Goal: Information Seeking & Learning: Learn about a topic

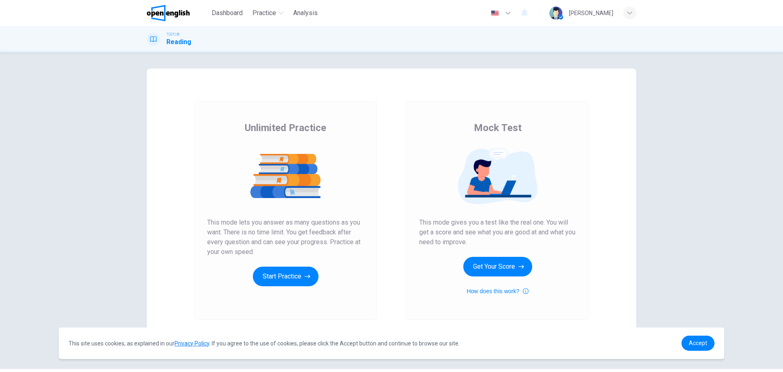
drag, startPoint x: 447, startPoint y: 220, endPoint x: 319, endPoint y: 224, distance: 127.4
click at [319, 224] on div "Unlimited Practice Mock Test Unlimited Practice This mode lets you answer as ma…" at bounding box center [392, 211] width 490 height 284
click at [290, 280] on button "Start Practice" at bounding box center [286, 276] width 66 height 20
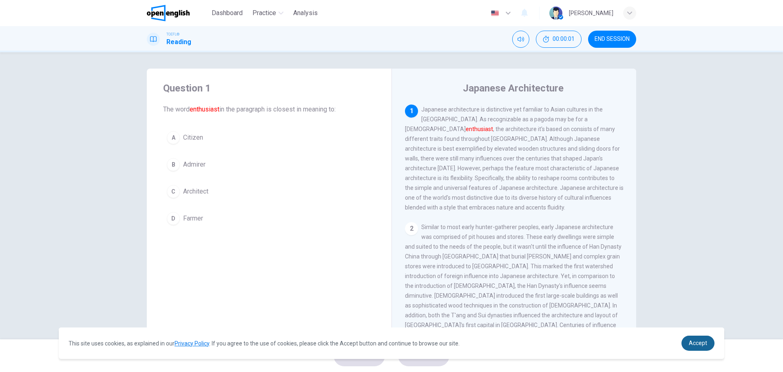
click at [694, 341] on span "Accept" at bounding box center [698, 342] width 18 height 7
drag, startPoint x: 201, startPoint y: 106, endPoint x: 244, endPoint y: 111, distance: 43.5
click at [244, 111] on span "The word enthusiast in the paragraph is closest in meaning to:" at bounding box center [269, 109] width 212 height 10
click at [690, 340] on span "Accept" at bounding box center [698, 342] width 18 height 7
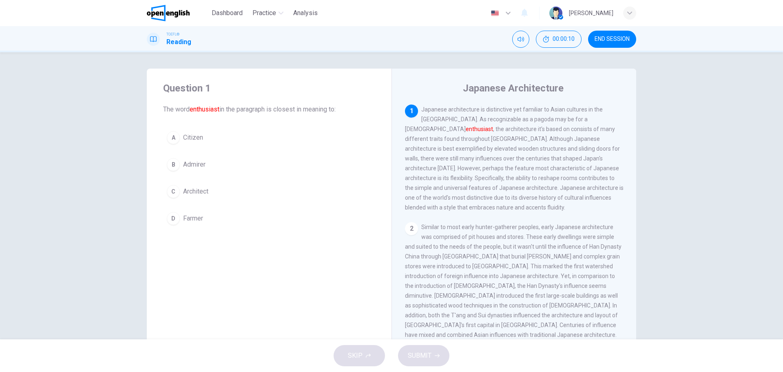
drag, startPoint x: 453, startPoint y: 110, endPoint x: 497, endPoint y: 110, distance: 43.3
click at [497, 110] on span "Japanese architecture is distinctive yet familiar to Asian cultures in the far …" at bounding box center [514, 158] width 219 height 104
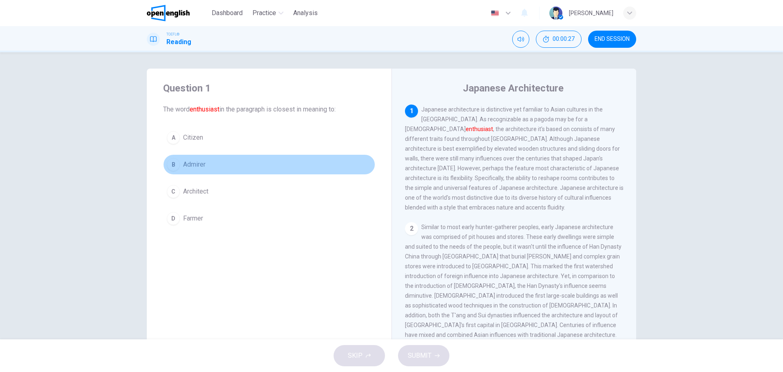
click at [171, 164] on div "B" at bounding box center [173, 164] width 13 height 13
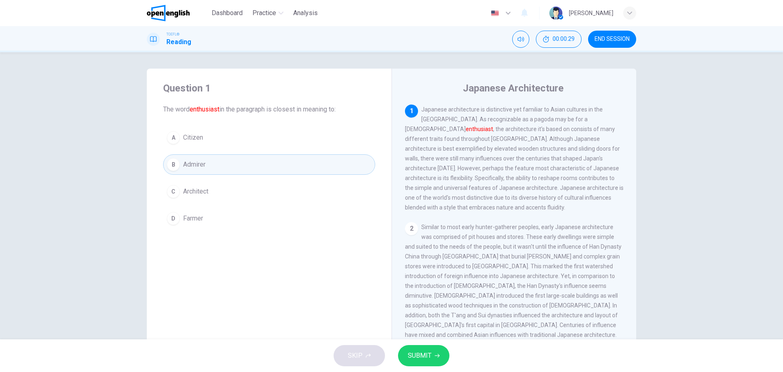
click at [423, 351] on span "SUBMIT" at bounding box center [420, 355] width 24 height 11
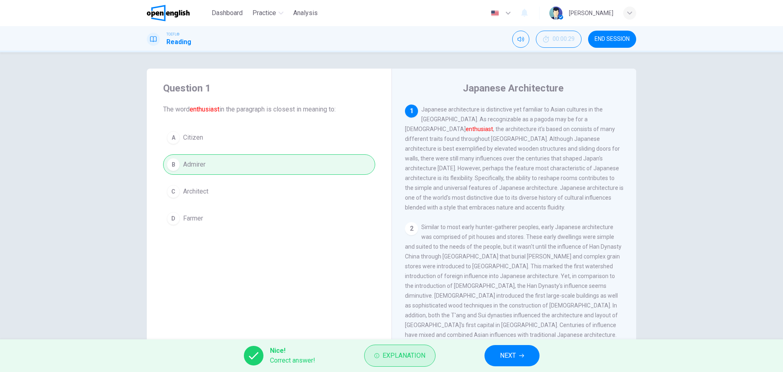
click at [413, 352] on span "Explanation" at bounding box center [404, 355] width 43 height 11
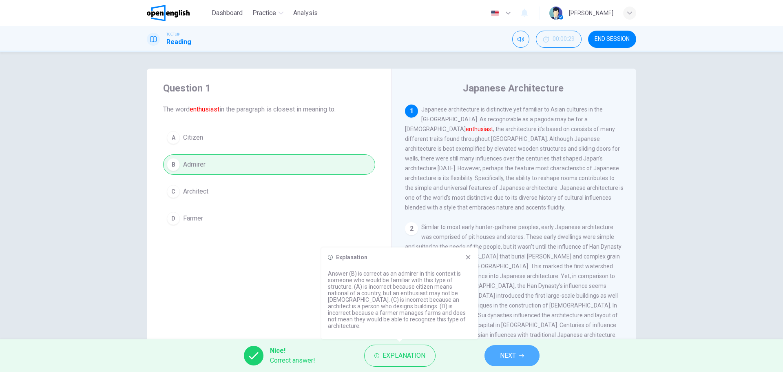
click at [499, 353] on button "NEXT" at bounding box center [512, 355] width 55 height 21
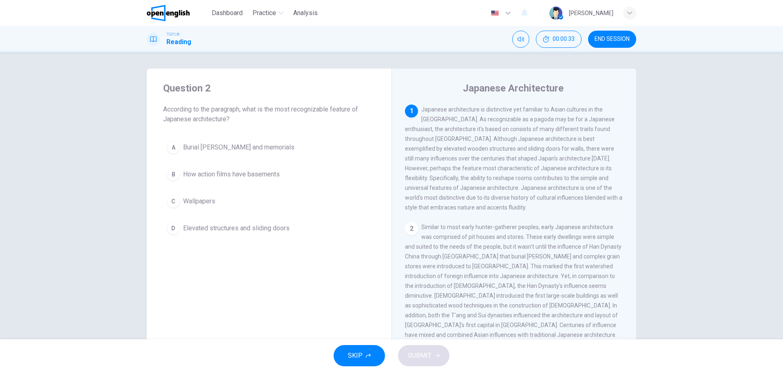
drag, startPoint x: 175, startPoint y: 118, endPoint x: 212, endPoint y: 120, distance: 37.2
click at [212, 120] on span "According to the paragraph, what is the most recognizable feature of Japanese a…" at bounding box center [269, 114] width 212 height 20
drag, startPoint x: 446, startPoint y: 122, endPoint x: 438, endPoint y: 131, distance: 11.8
click at [438, 131] on span "Japanese architecture is distinctive yet familiar to Asian cultures in the far …" at bounding box center [513, 158] width 217 height 104
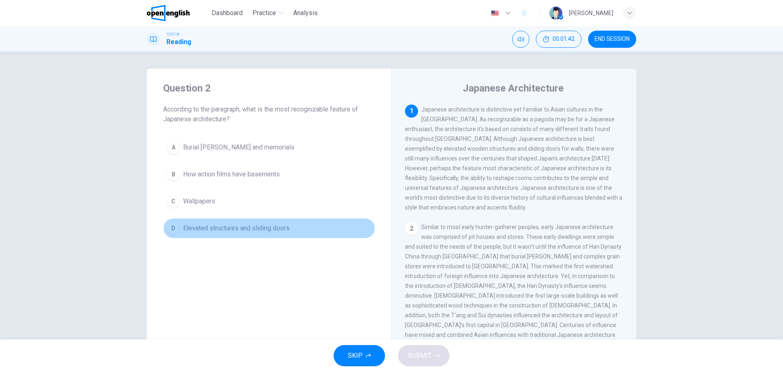
click at [177, 232] on div "D" at bounding box center [173, 228] width 13 height 13
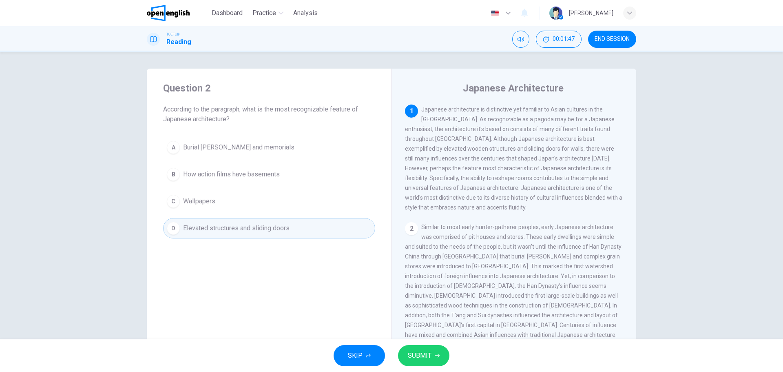
click at [411, 350] on span "SUBMIT" at bounding box center [420, 355] width 24 height 11
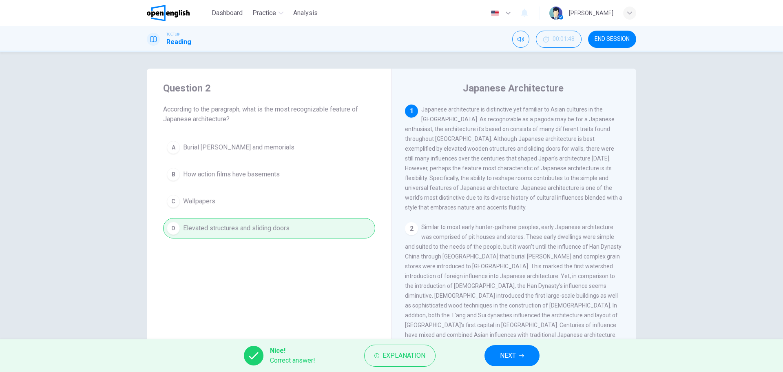
click at [525, 359] on button "NEXT" at bounding box center [512, 355] width 55 height 21
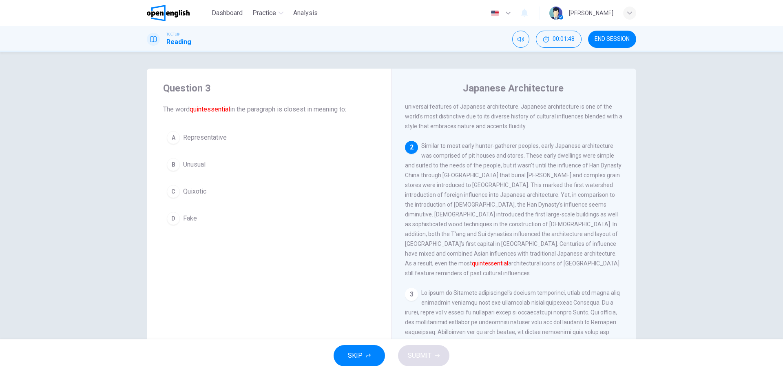
scroll to position [91, 0]
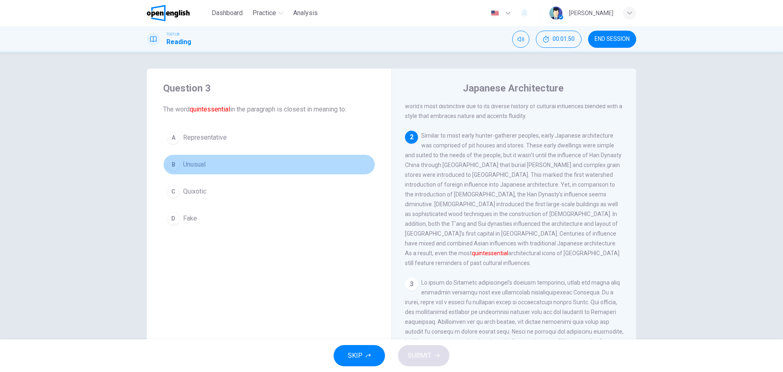
click at [290, 157] on button "B Unusual" at bounding box center [269, 164] width 212 height 20
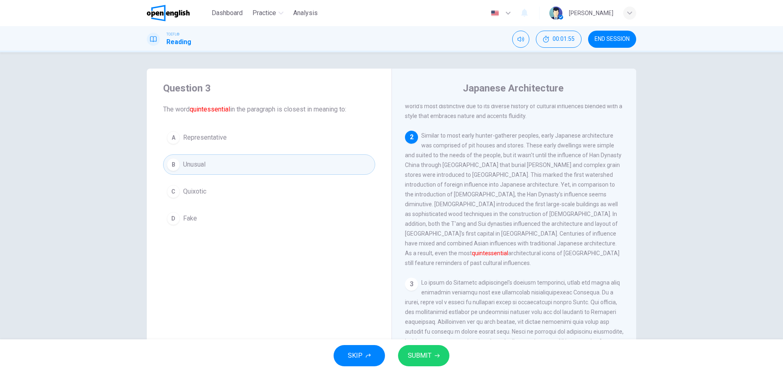
drag, startPoint x: 450, startPoint y: 130, endPoint x: 512, endPoint y: 129, distance: 62.4
click at [512, 132] on span "Similar to most early hunter-gatherer peoples, early Japanese architecture was …" at bounding box center [513, 199] width 217 height 134
click at [168, 39] on h1 "Reading" at bounding box center [178, 42] width 25 height 10
click at [603, 35] on button "END SESSION" at bounding box center [612, 39] width 48 height 17
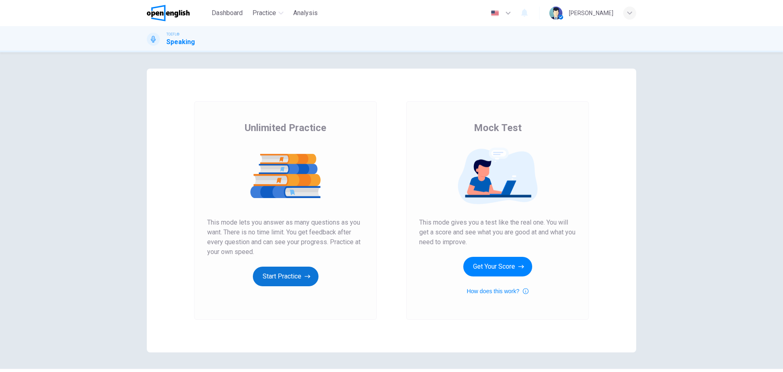
click at [291, 278] on button "Start Practice" at bounding box center [286, 276] width 66 height 20
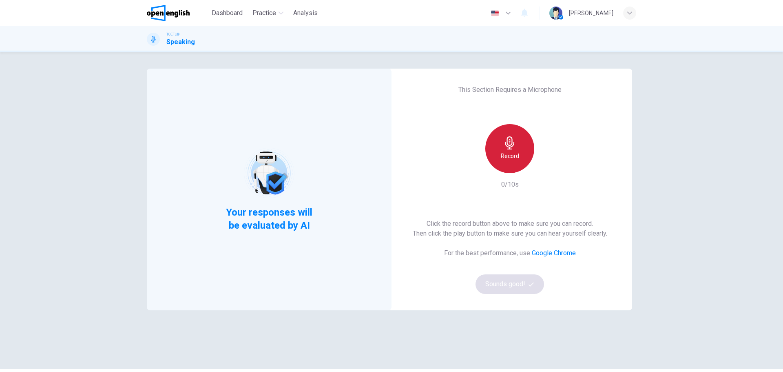
click at [496, 164] on div "Record" at bounding box center [510, 148] width 49 height 49
click at [496, 164] on div "Stop" at bounding box center [510, 148] width 49 height 49
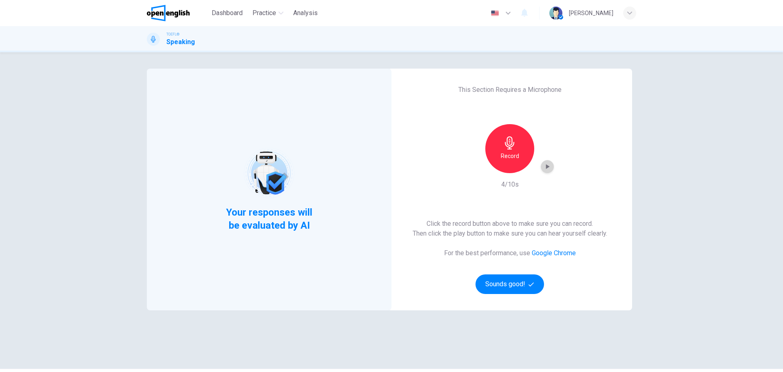
click at [541, 169] on div "button" at bounding box center [547, 166] width 13 height 13
click at [503, 287] on button "Sounds good!" at bounding box center [510, 284] width 69 height 20
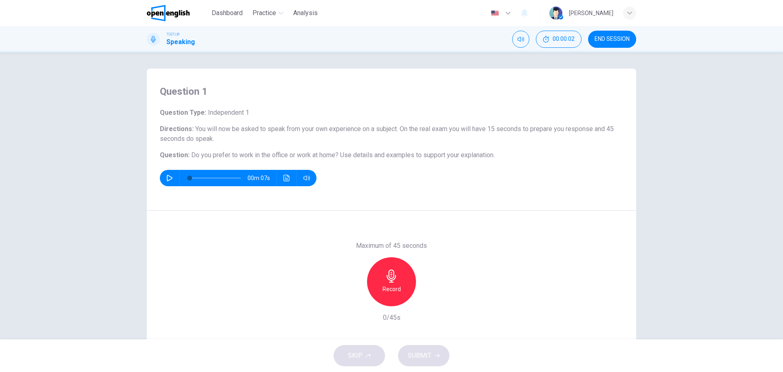
click at [206, 115] on span "Independent 1" at bounding box center [227, 113] width 43 height 8
drag, startPoint x: 195, startPoint y: 131, endPoint x: 298, endPoint y: 133, distance: 102.4
click at [298, 133] on h6 "Directions : You will now be asked to speak from your own experience on a subje…" at bounding box center [392, 134] width 464 height 20
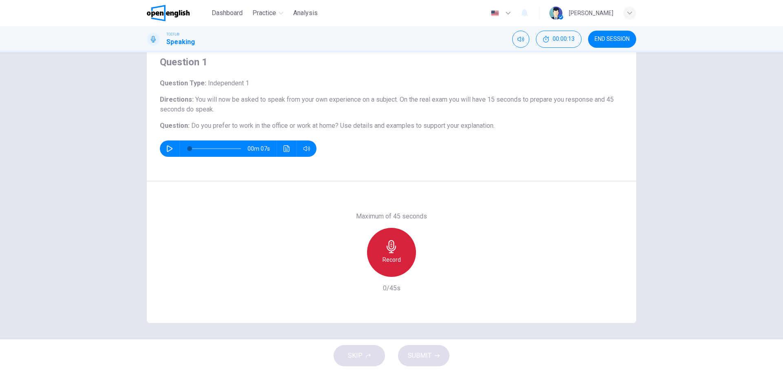
click at [389, 244] on icon "button" at bounding box center [391, 246] width 13 height 13
click at [385, 245] on icon "button" at bounding box center [391, 246] width 13 height 13
click at [430, 361] on button "SUBMIT" at bounding box center [423, 355] width 51 height 21
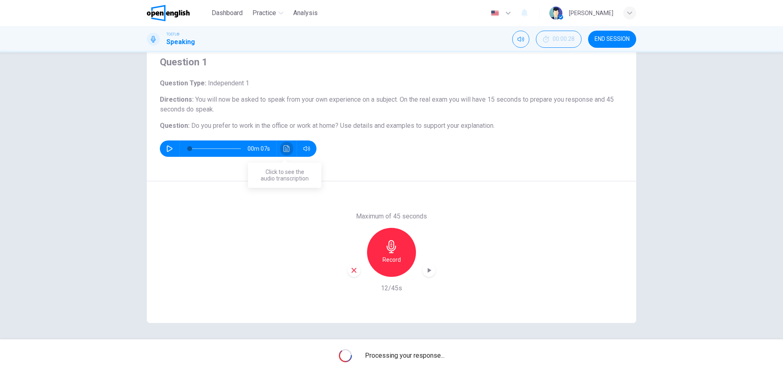
click at [287, 151] on icon "Click to see the audio transcription" at bounding box center [287, 148] width 6 height 7
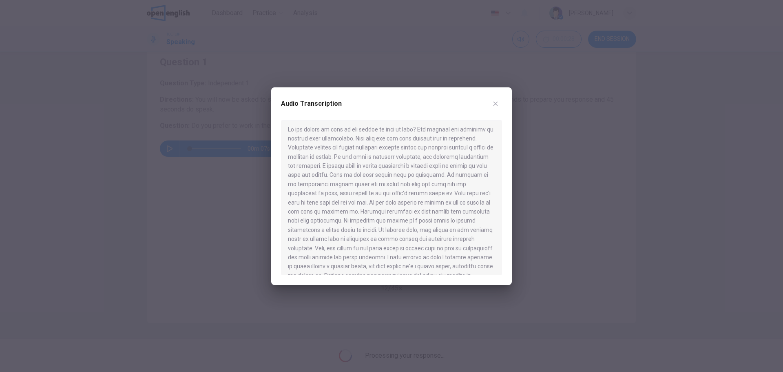
scroll to position [0, 0]
drag, startPoint x: 304, startPoint y: 145, endPoint x: 373, endPoint y: 163, distance: 71.7
click at [373, 163] on div at bounding box center [391, 197] width 221 height 155
click at [491, 106] on button "button" at bounding box center [495, 103] width 13 height 13
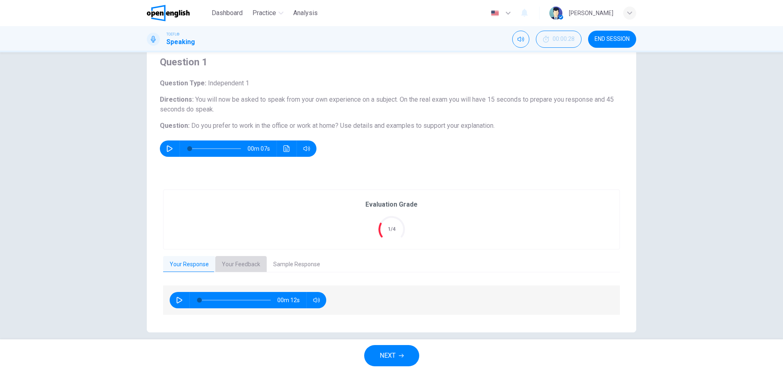
click at [226, 265] on button "Your Feedback" at bounding box center [240, 264] width 51 height 17
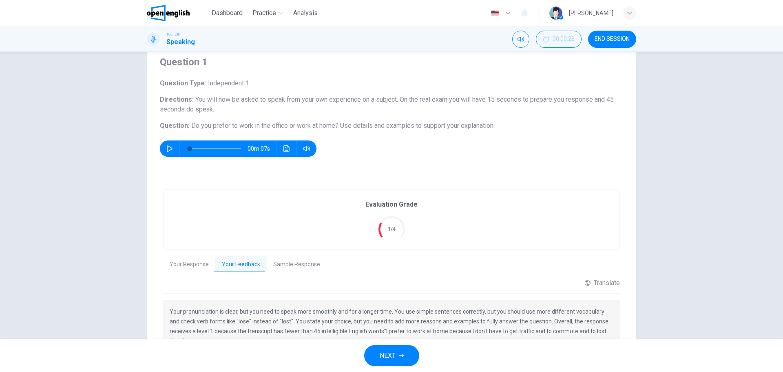
scroll to position [78, 0]
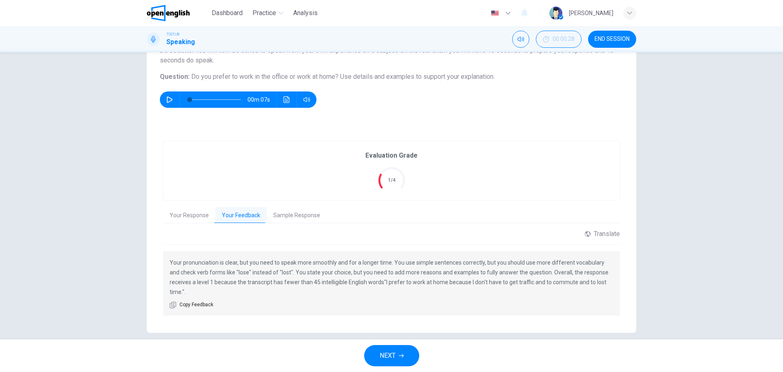
drag, startPoint x: 243, startPoint y: 282, endPoint x: 288, endPoint y: 282, distance: 45.7
click at [288, 282] on p "Your pronunciation is clear, but you need to speak more smoothly and for a long…" at bounding box center [392, 276] width 444 height 39
click at [288, 222] on button "Sample Response" at bounding box center [297, 215] width 60 height 17
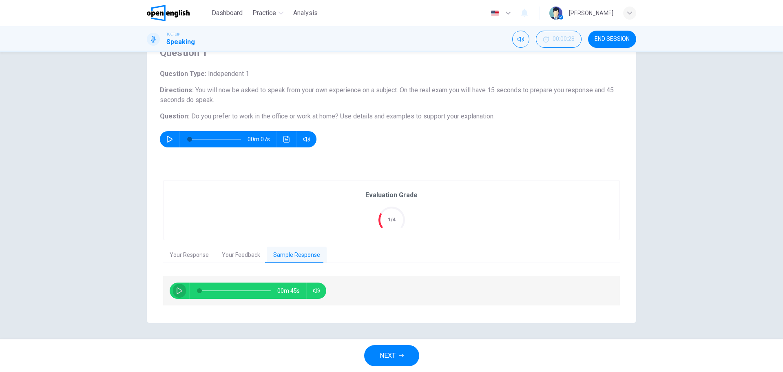
click at [176, 291] on icon "button" at bounding box center [179, 290] width 7 height 7
click at [399, 67] on div "Question 1 Question Type : Independent 1 Directions : You will now be asked to …" at bounding box center [392, 97] width 490 height 134
type input "*"
